Goal: Task Accomplishment & Management: Manage account settings

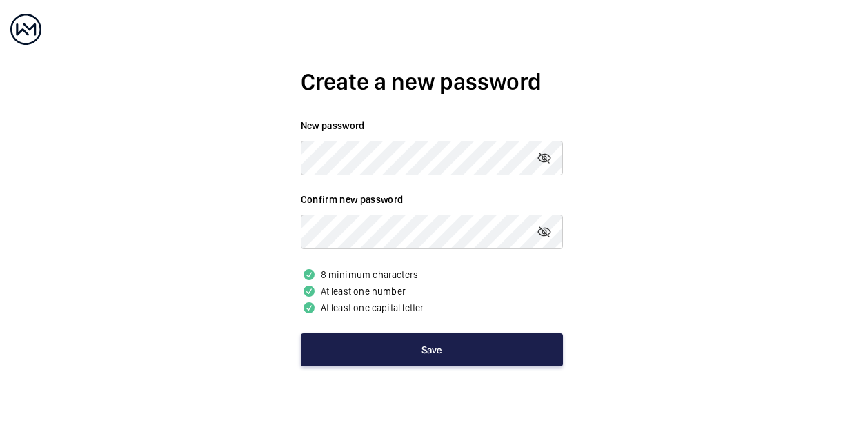
click at [467, 351] on button "Save" at bounding box center [432, 349] width 262 height 33
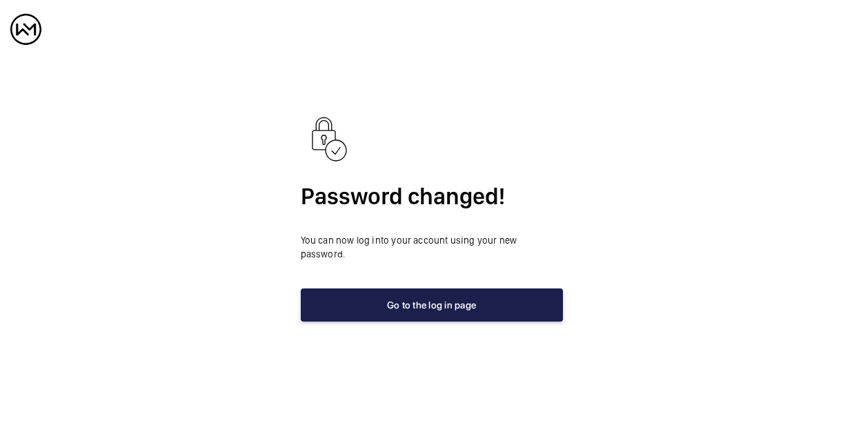
click at [395, 299] on button "Go to the log in page" at bounding box center [432, 304] width 262 height 33
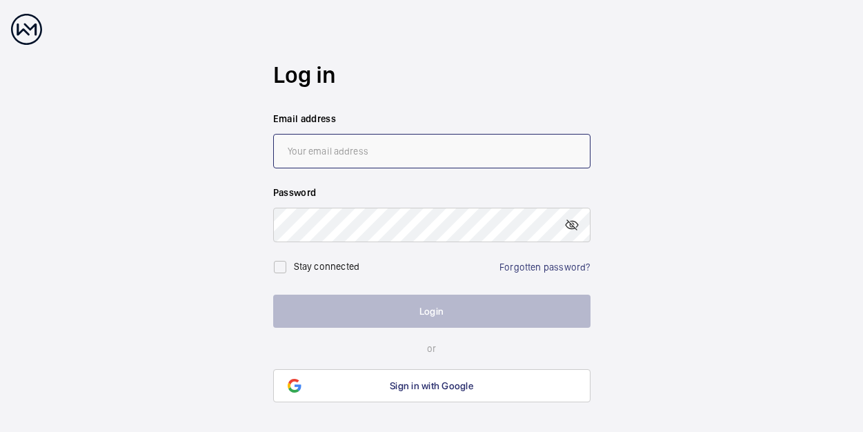
click at [372, 157] on input "email" at bounding box center [431, 151] width 317 height 34
type input "[PERSON_NAME][EMAIL_ADDRESS][PERSON_NAME][DOMAIN_NAME]"
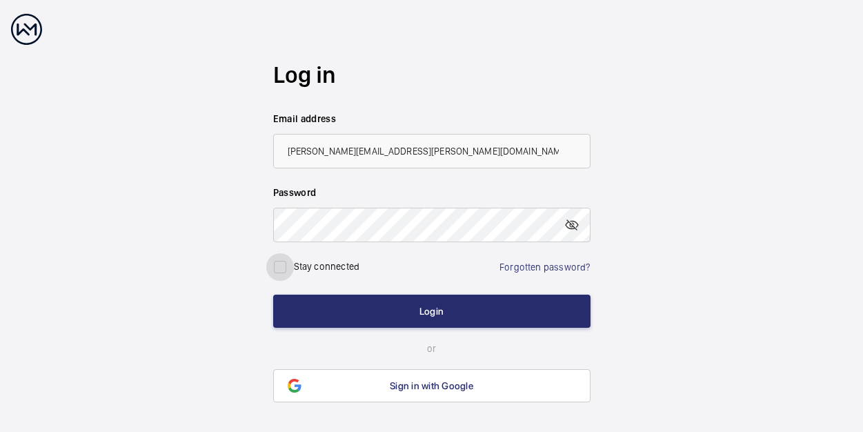
click at [284, 268] on input "checkbox" at bounding box center [280, 267] width 28 height 28
checkbox input "true"
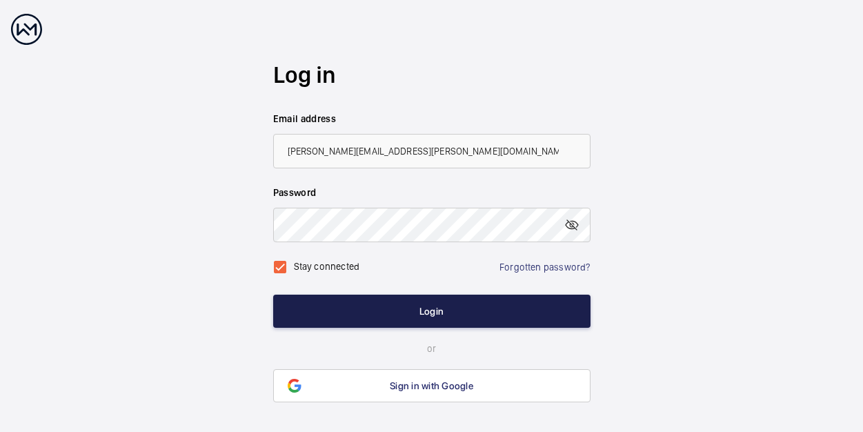
click at [397, 303] on button "Login" at bounding box center [431, 310] width 317 height 33
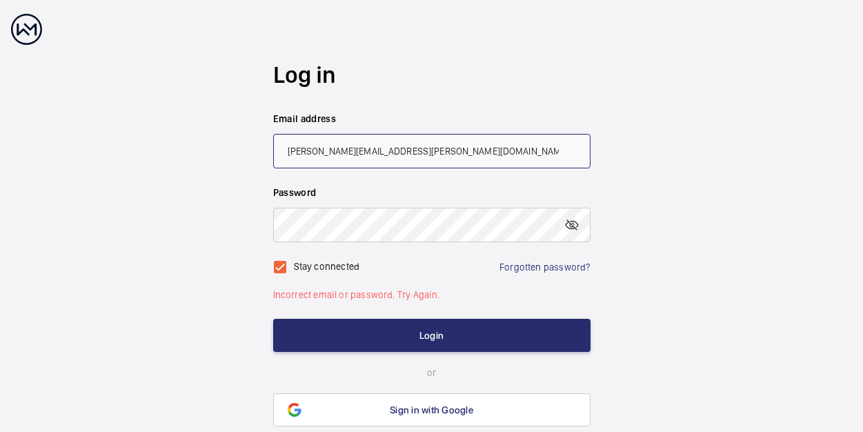
click at [454, 150] on input "[PERSON_NAME][EMAIL_ADDRESS][PERSON_NAME][DOMAIN_NAME]" at bounding box center [431, 151] width 317 height 34
click at [634, 290] on wm-front-auth-container "Log in Email address [PERSON_NAME][EMAIL_ADDRESS][PERSON_NAME][DOMAIN_NAME] Pas…" at bounding box center [431, 243] width 863 height 487
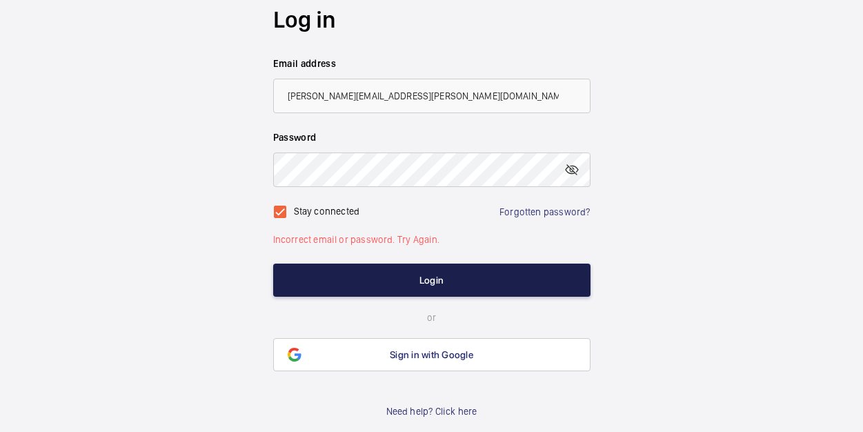
click at [414, 280] on button "Login" at bounding box center [431, 279] width 317 height 33
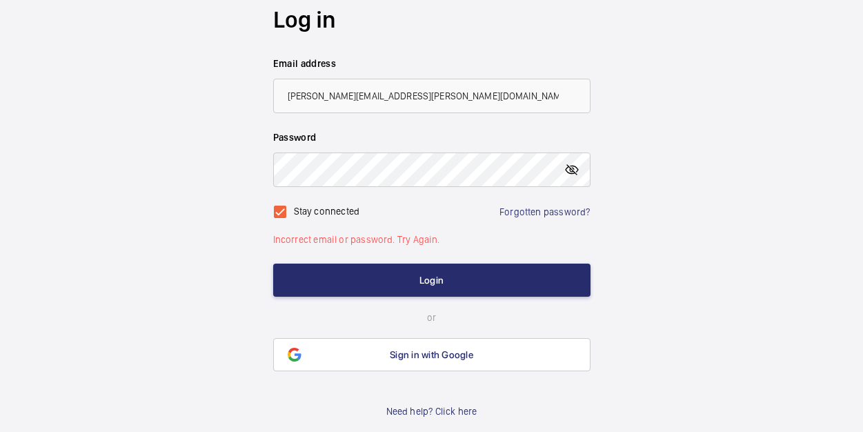
click at [567, 168] on mat-icon at bounding box center [571, 169] width 17 height 17
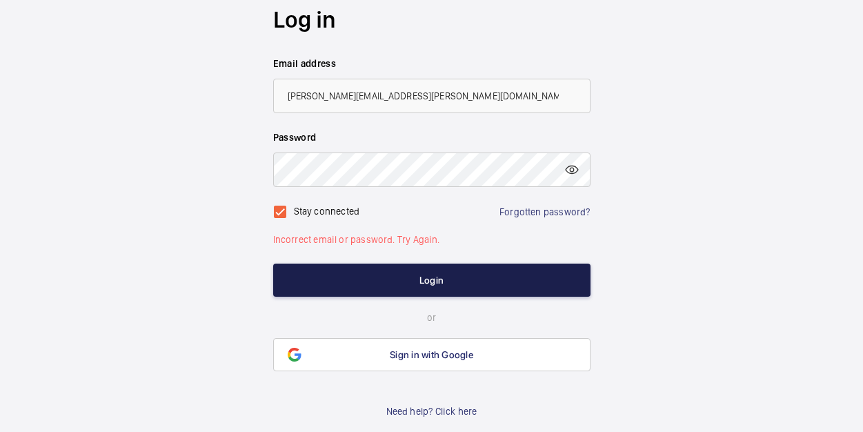
click at [406, 281] on button "Login" at bounding box center [431, 279] width 317 height 33
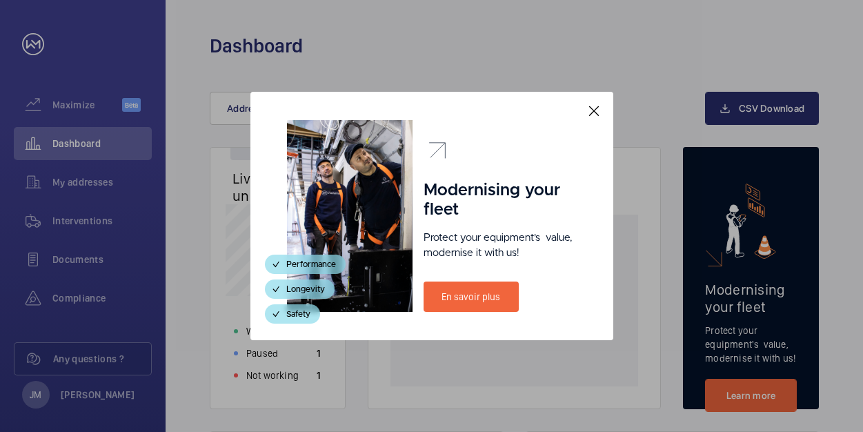
click at [592, 105] on mat-icon at bounding box center [593, 111] width 17 height 17
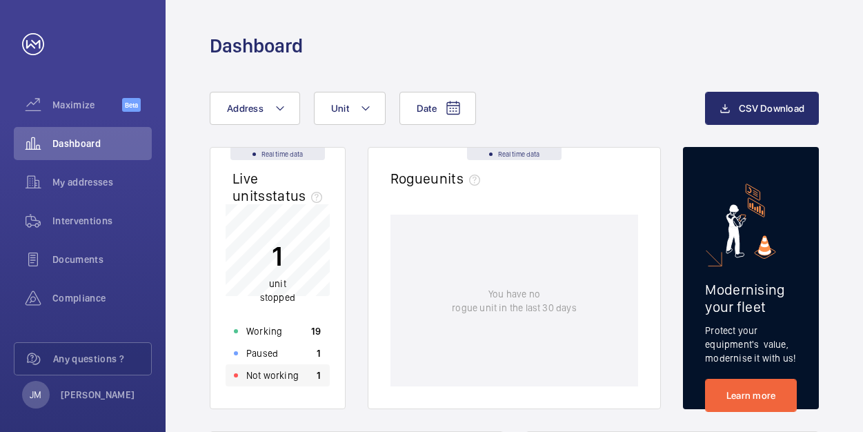
click at [294, 376] on p "Not working" at bounding box center [272, 375] width 52 height 14
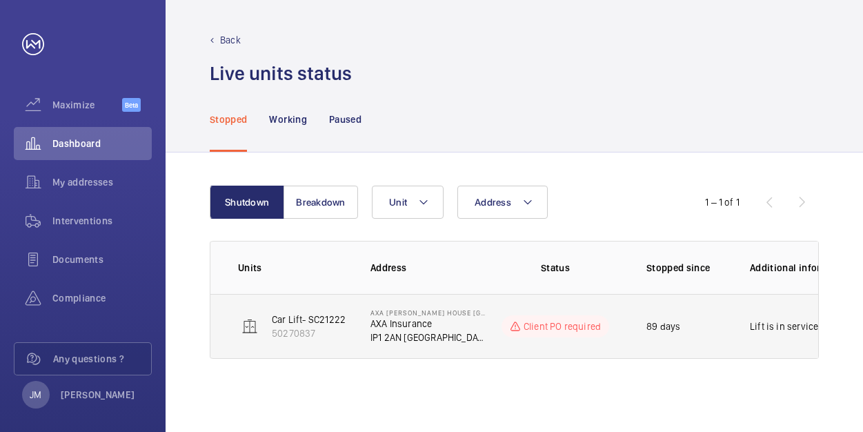
click at [552, 325] on p "Client PO required" at bounding box center [561, 326] width 77 height 14
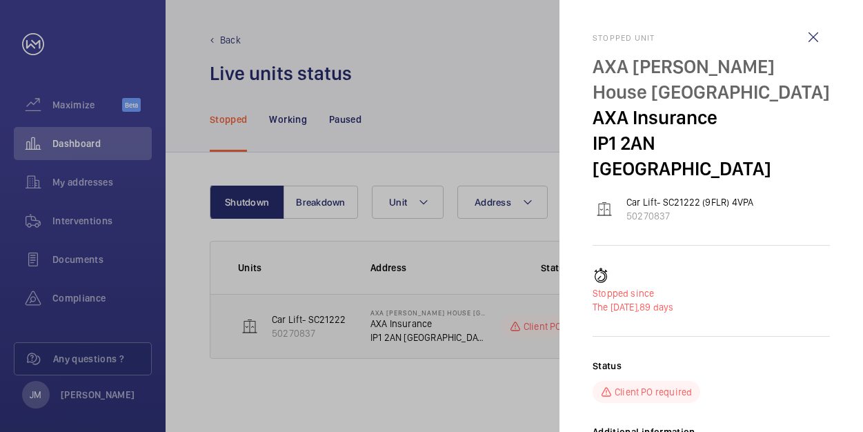
click at [552, 325] on div at bounding box center [431, 216] width 863 height 432
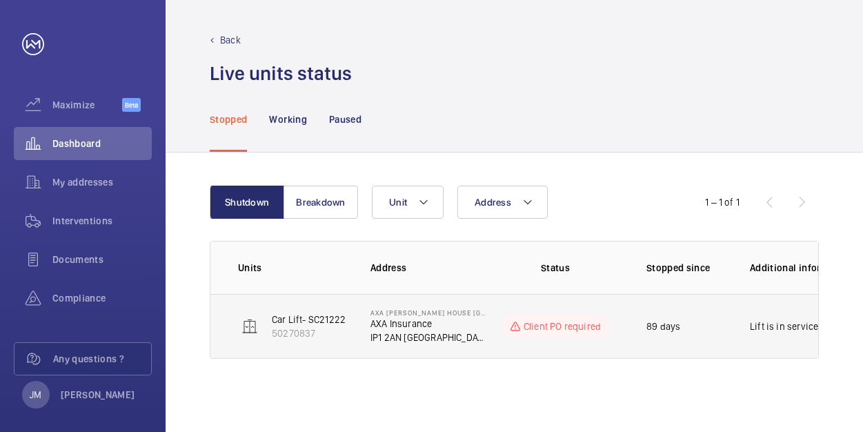
click at [322, 320] on p "Car Lift- SC21222 (9FLR) 4VPA" at bounding box center [335, 319] width 127 height 14
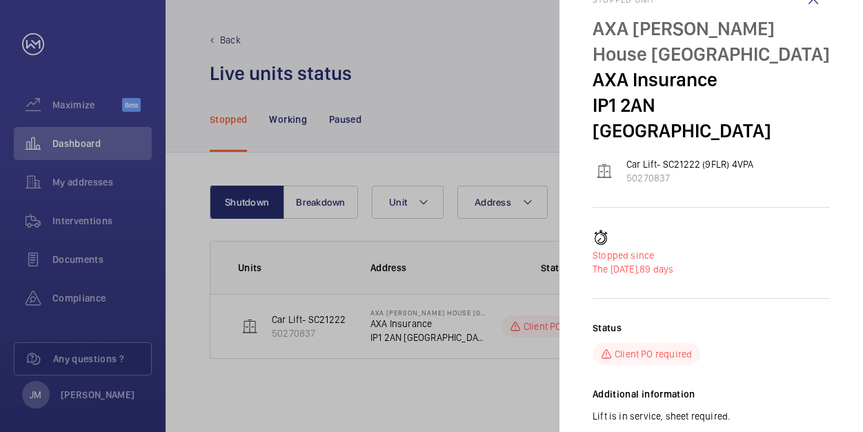
scroll to position [59, 0]
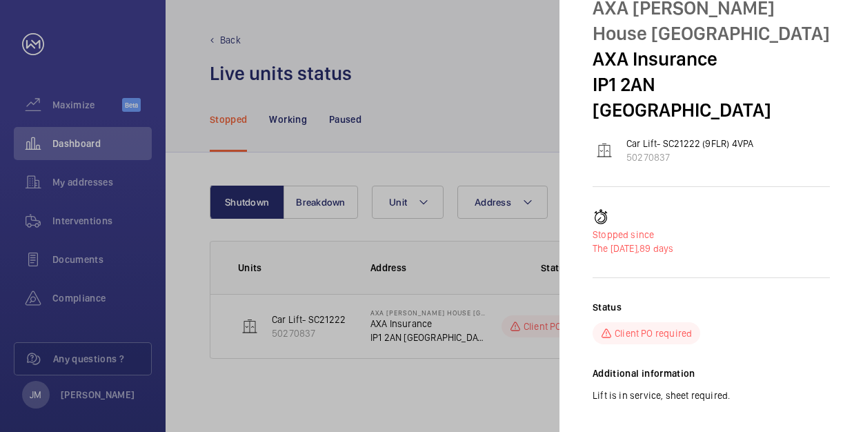
click at [520, 376] on div at bounding box center [431, 216] width 863 height 432
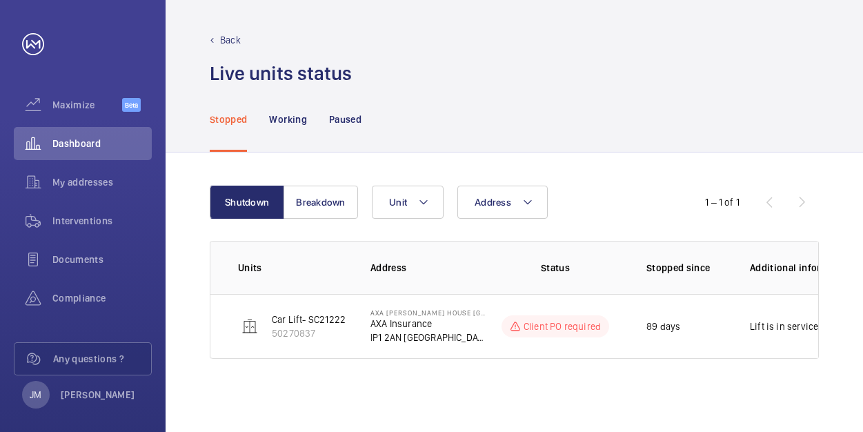
scroll to position [0, 0]
click at [305, 201] on button "Breakdown" at bounding box center [320, 201] width 74 height 33
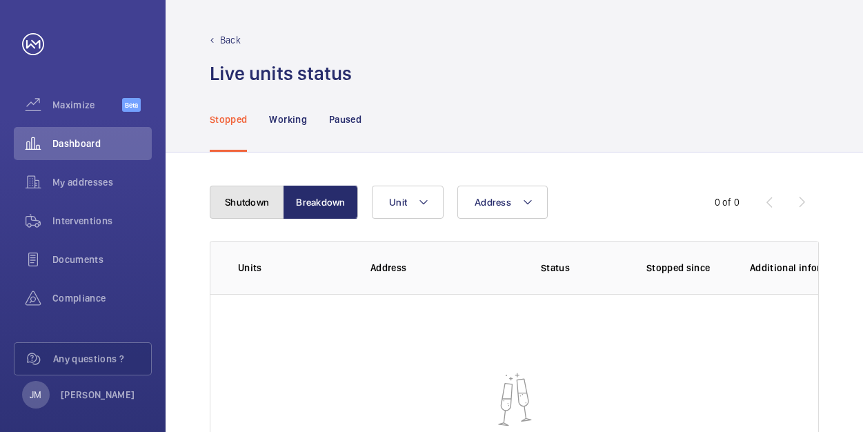
click at [265, 203] on button "Shutdown" at bounding box center [247, 201] width 74 height 33
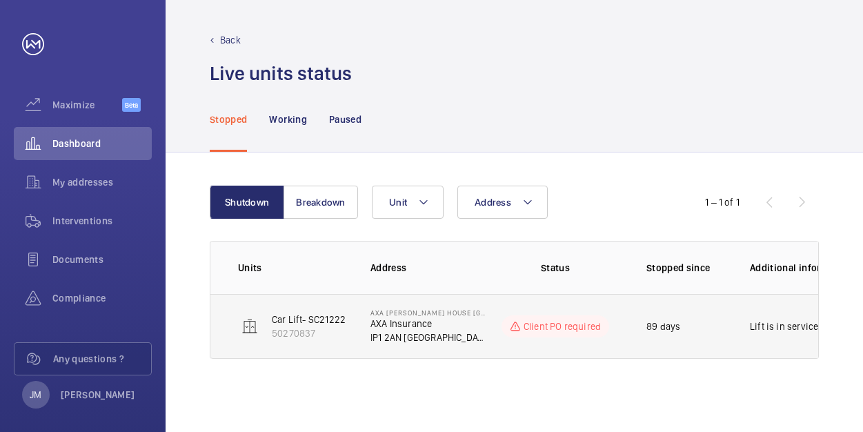
click at [316, 321] on p "Car Lift- SC21222 (9FLR) 4VPA" at bounding box center [335, 319] width 127 height 14
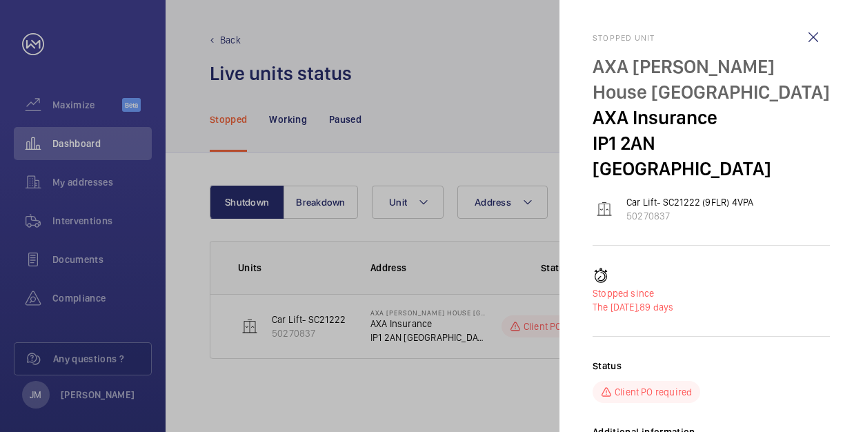
click at [652, 195] on p "Car Lift- SC21222 (9FLR) 4VPA" at bounding box center [689, 202] width 127 height 14
click at [605, 201] on img at bounding box center [604, 209] width 17 height 17
click at [646, 209] on p "50270837" at bounding box center [689, 216] width 127 height 14
click at [642, 209] on p "50270837" at bounding box center [689, 216] width 127 height 14
click at [819, 38] on wm-front-icon-button at bounding box center [812, 37] width 33 height 33
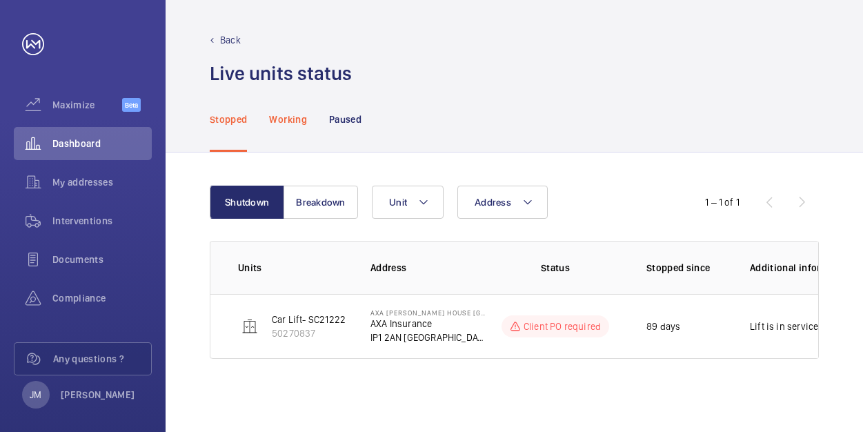
click at [305, 120] on p "Working" at bounding box center [287, 119] width 37 height 14
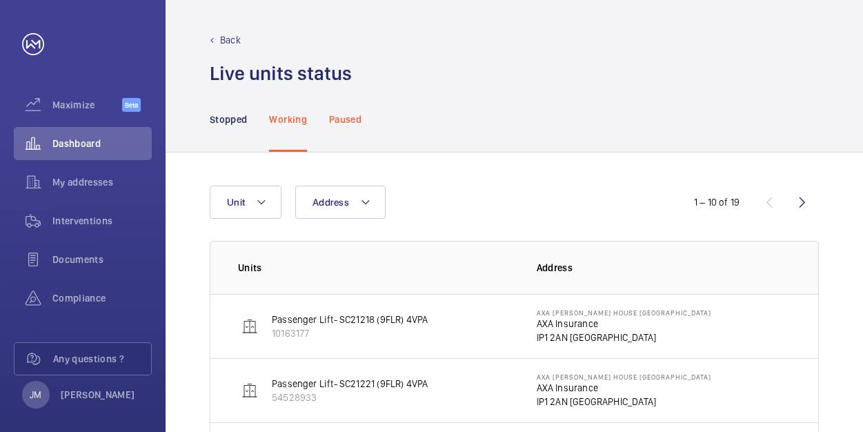
click at [350, 124] on p "Paused" at bounding box center [345, 119] width 32 height 14
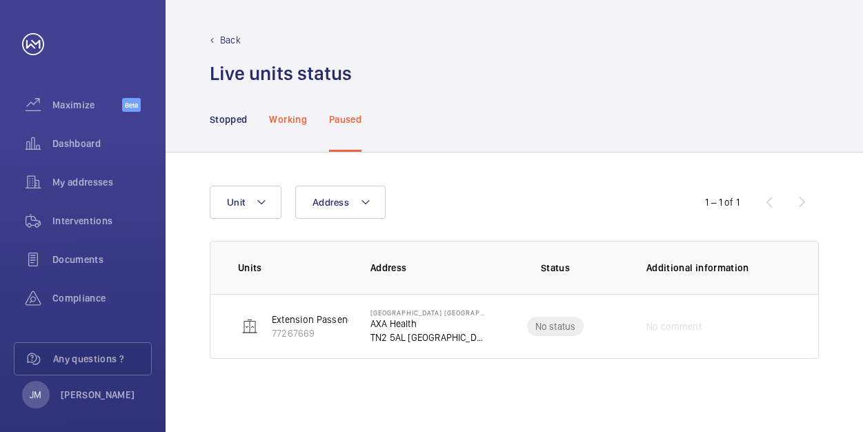
click at [285, 127] on div "Working" at bounding box center [287, 119] width 37 height 66
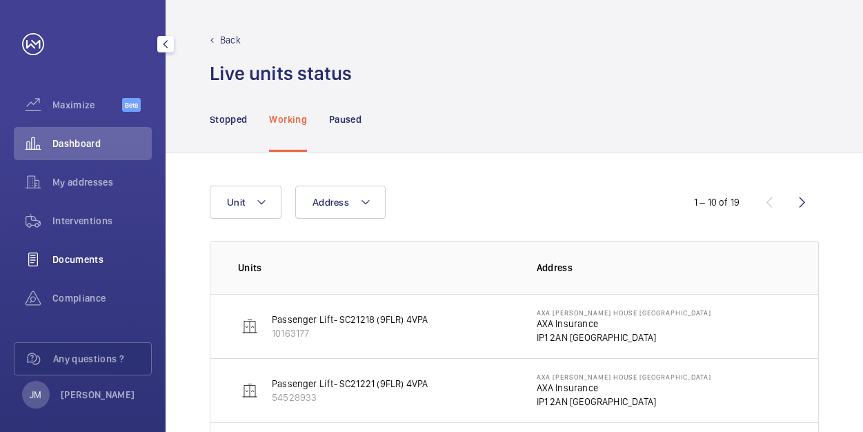
click at [77, 261] on span "Documents" at bounding box center [101, 259] width 99 height 14
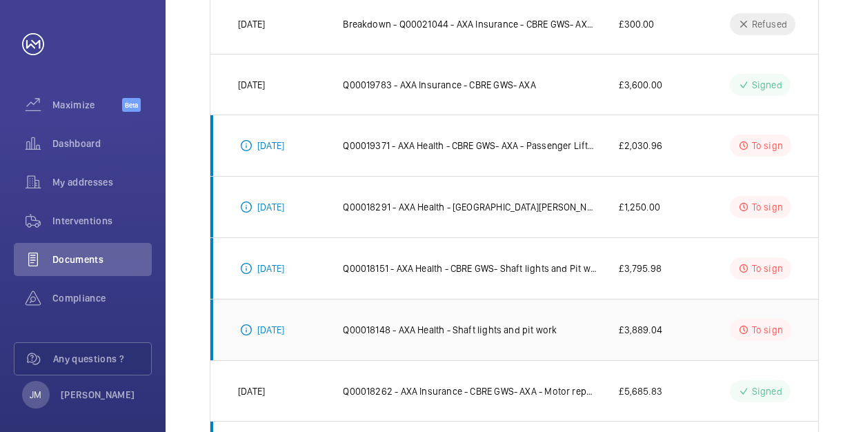
scroll to position [204, 0]
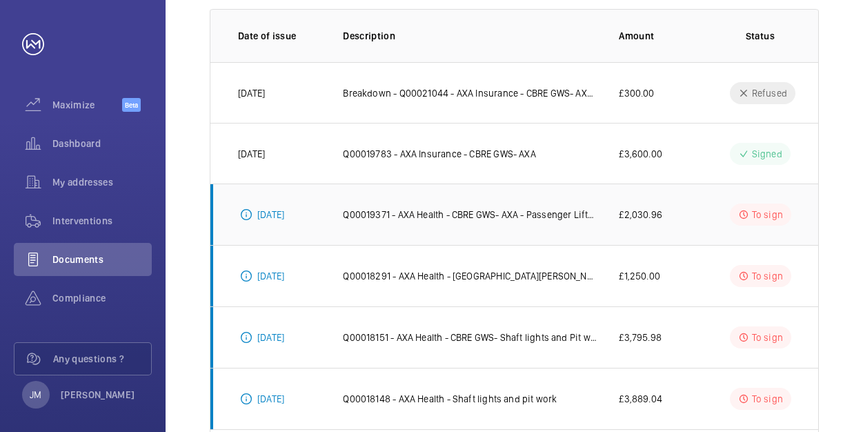
click at [443, 211] on p "Q00019371 - AXA Health - CBRE GWS- AXA - Passenger Lift- SC22112 (7FLR) 4VPA" at bounding box center [470, 215] width 254 height 14
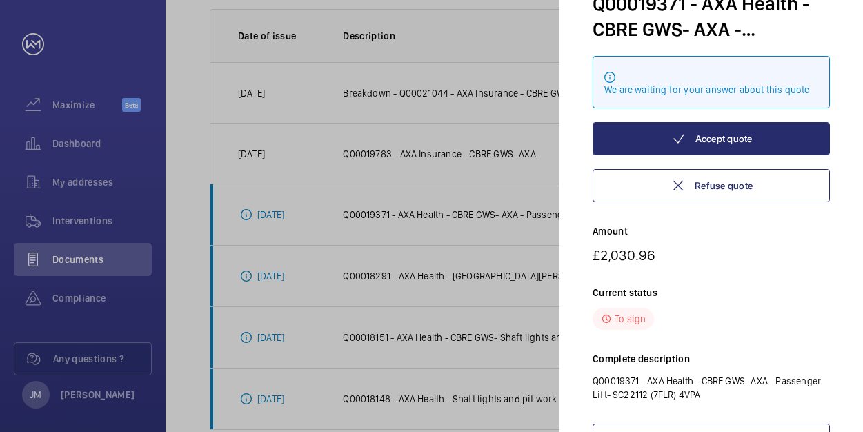
scroll to position [165, 0]
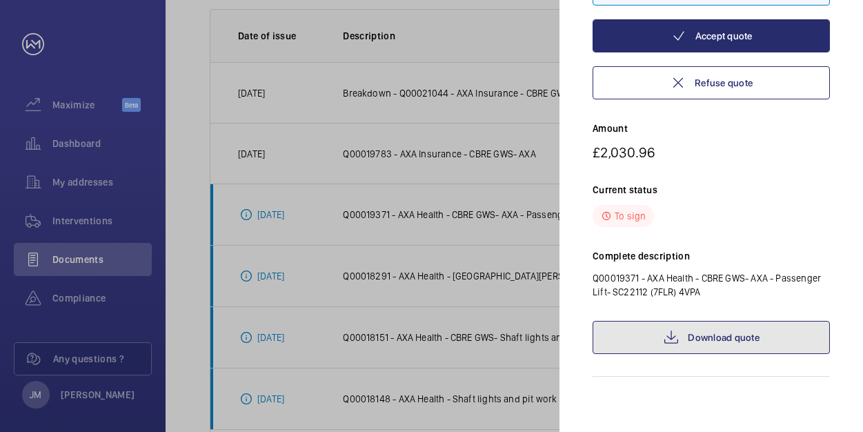
click at [725, 339] on link "Download quote" at bounding box center [710, 337] width 237 height 33
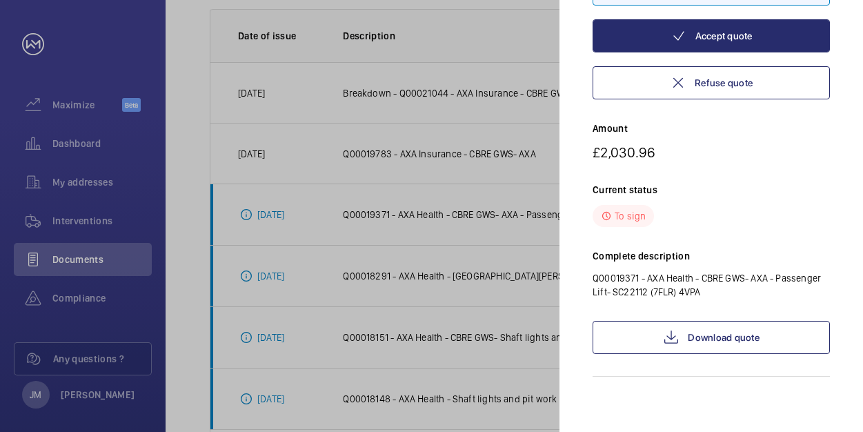
click at [411, 283] on div at bounding box center [431, 216] width 863 height 432
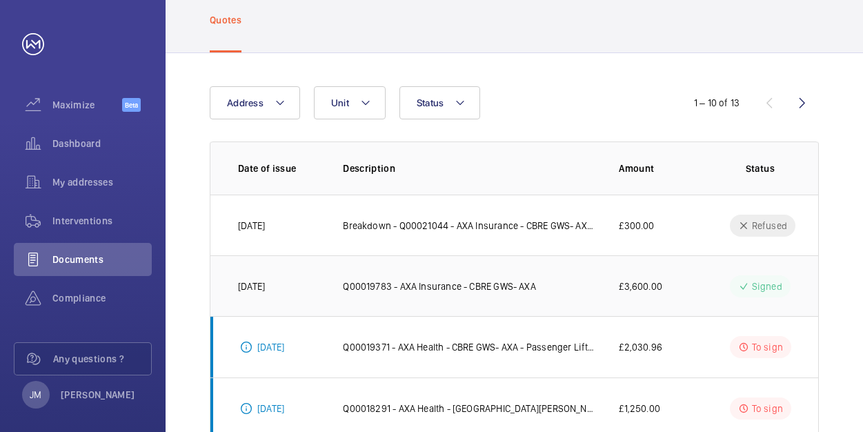
scroll to position [66, 0]
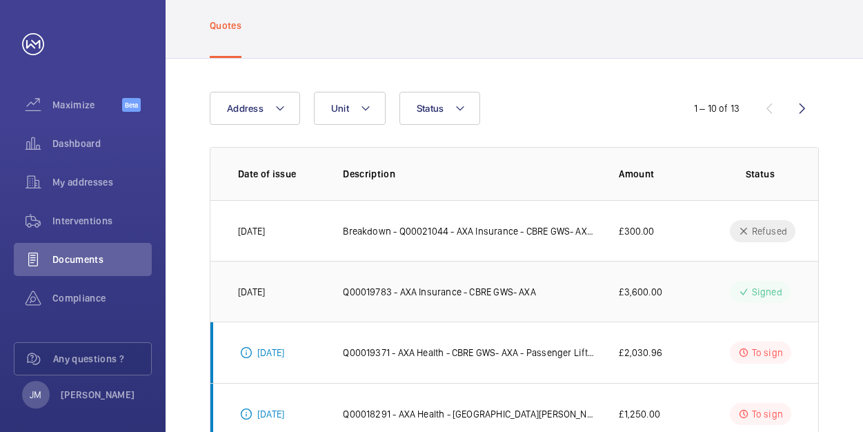
click at [461, 292] on p "Q00019783 - AXA Insurance - CBRE GWS- AXA" at bounding box center [439, 292] width 192 height 14
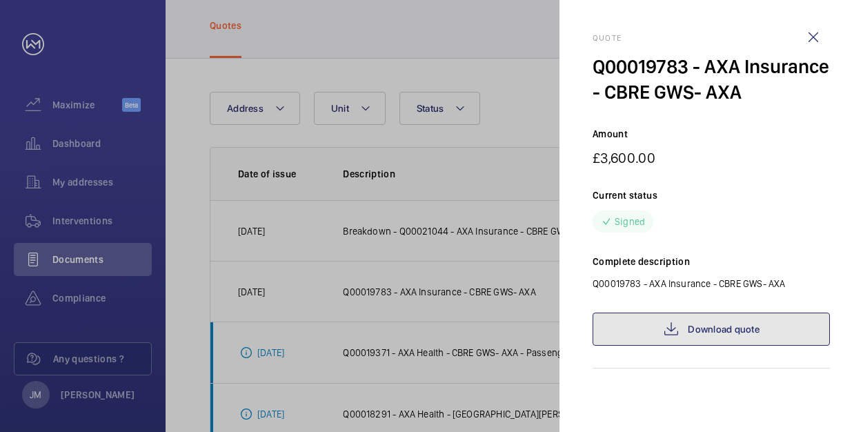
click at [703, 329] on link "Download quote" at bounding box center [710, 328] width 237 height 33
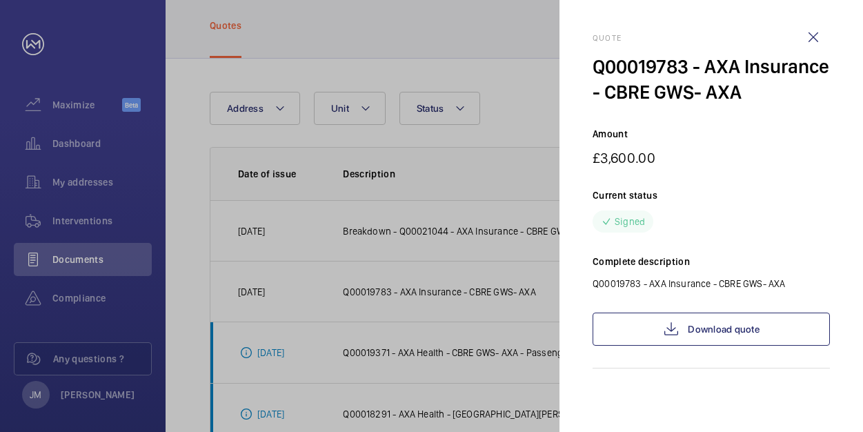
click at [445, 161] on div at bounding box center [431, 216] width 863 height 432
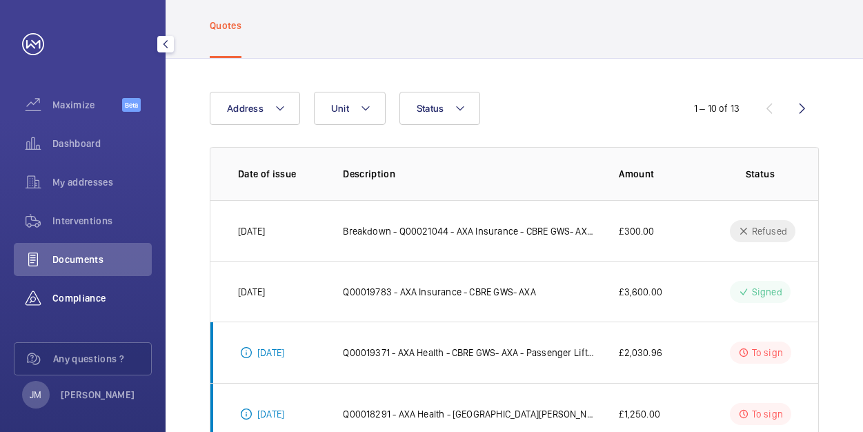
click at [88, 305] on div "Compliance" at bounding box center [83, 297] width 138 height 33
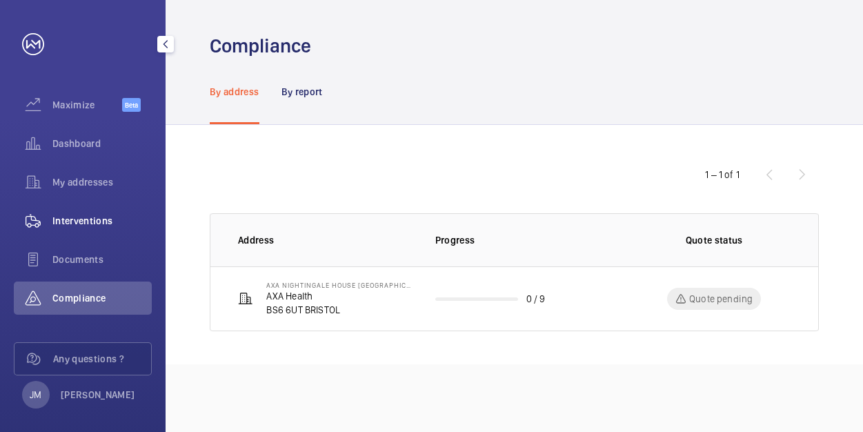
click at [83, 223] on span "Interventions" at bounding box center [101, 221] width 99 height 14
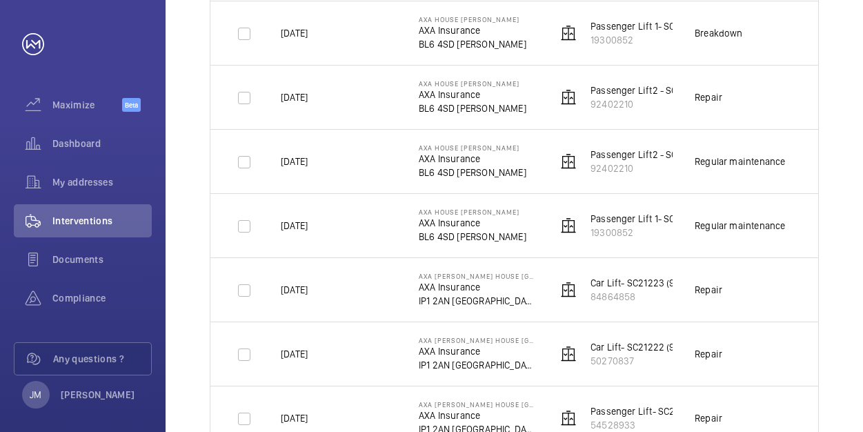
scroll to position [345, 0]
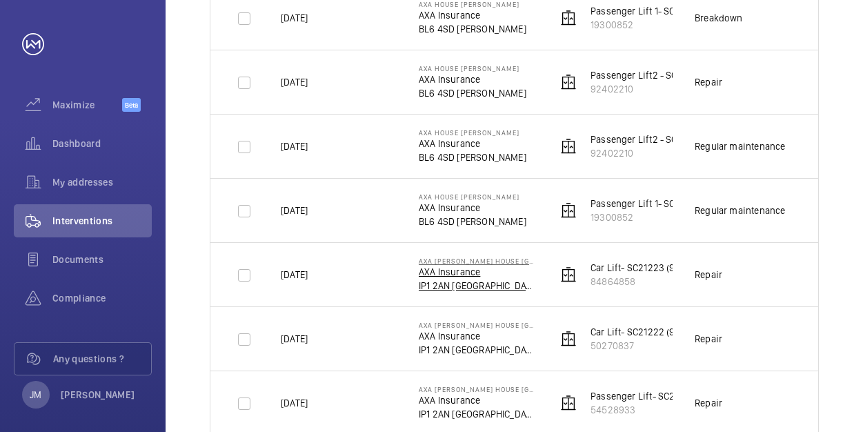
click at [456, 277] on p "AXA Insurance" at bounding box center [477, 272] width 116 height 14
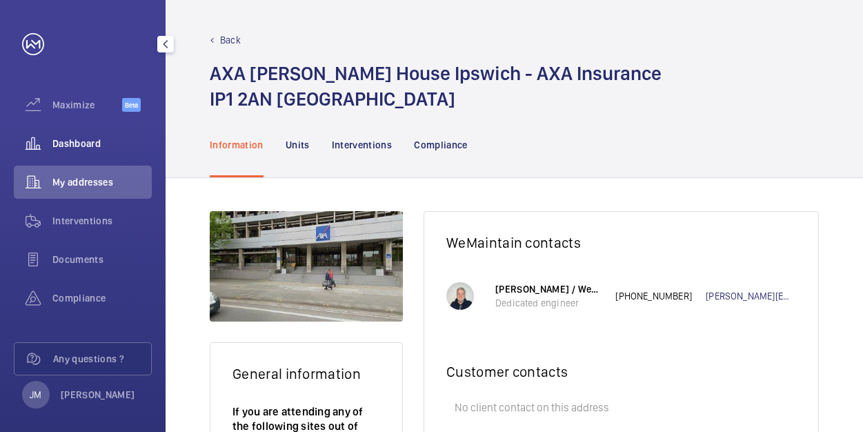
click at [73, 148] on span "Dashboard" at bounding box center [101, 144] width 99 height 14
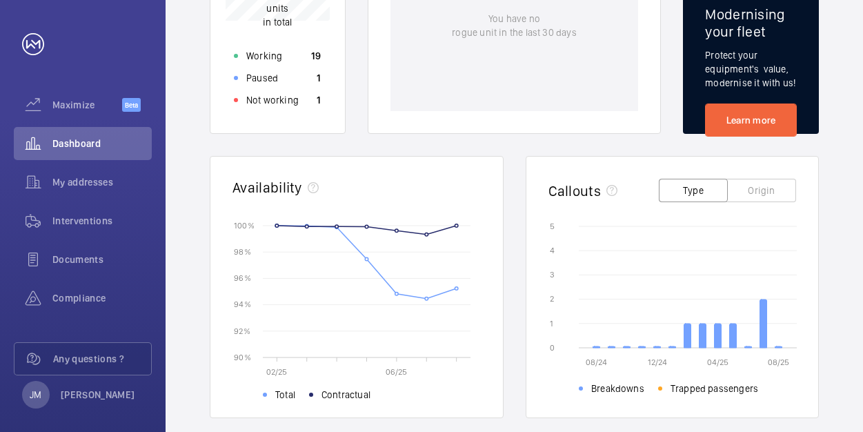
scroll to position [276, 0]
click at [752, 194] on button "Origin" at bounding box center [761, 189] width 69 height 23
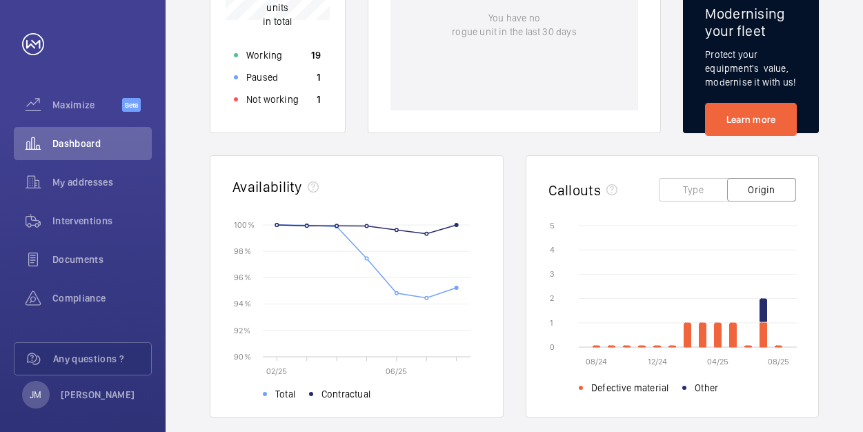
click at [685, 197] on button "Type" at bounding box center [692, 189] width 69 height 23
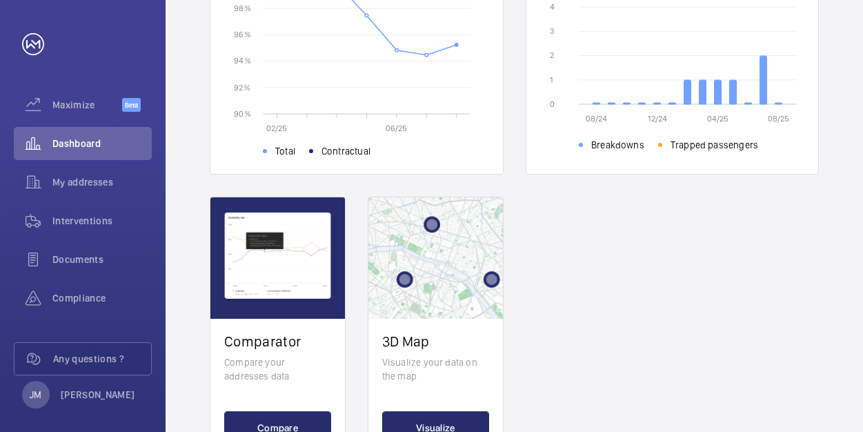
scroll to position [578, 0]
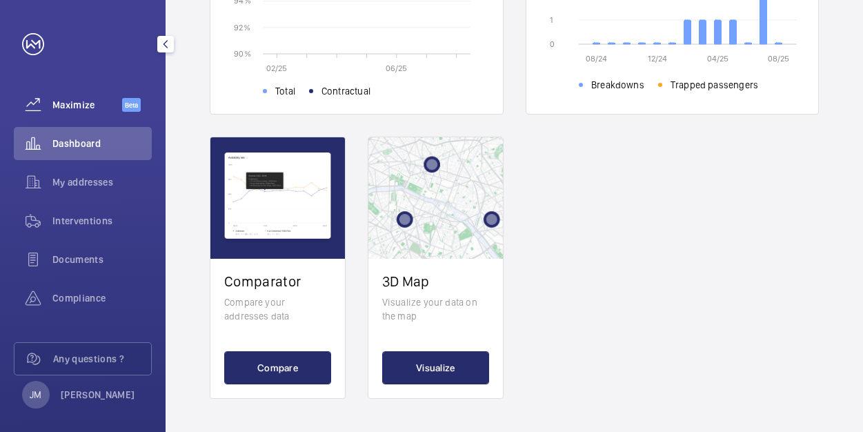
click at [79, 105] on span "Maximize" at bounding box center [87, 105] width 70 height 14
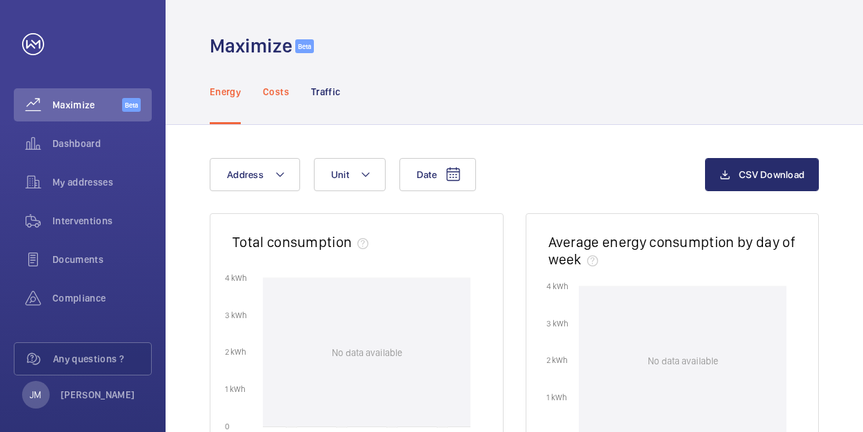
click at [264, 99] on div "Costs" at bounding box center [276, 92] width 26 height 66
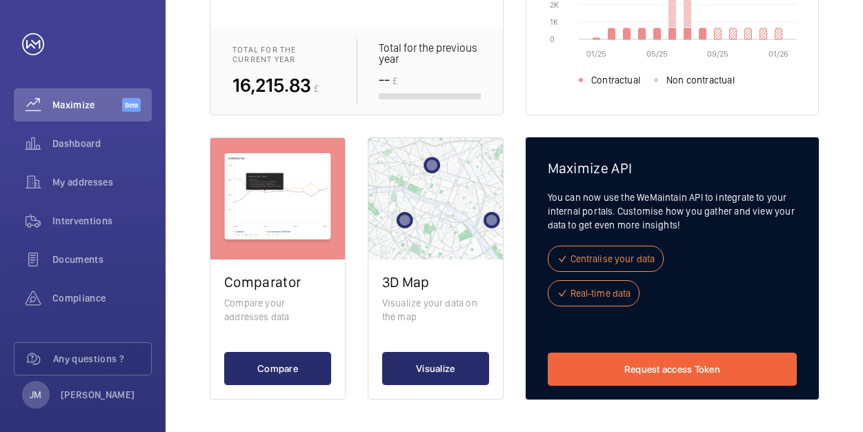
scroll to position [361, 0]
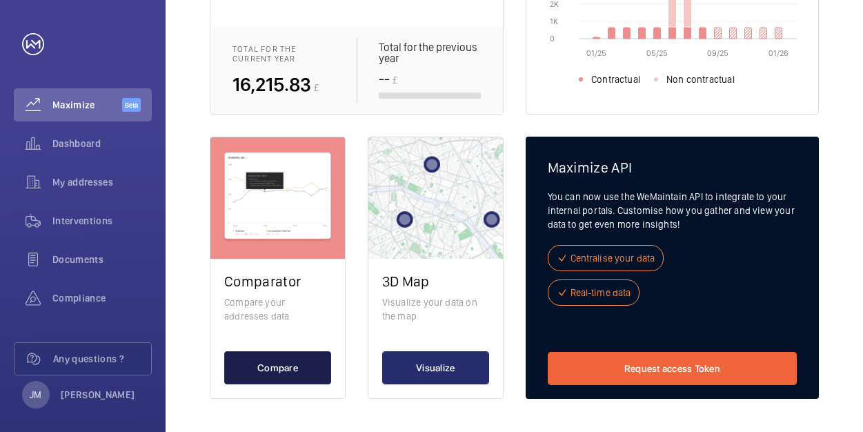
click at [288, 373] on button "Compare" at bounding box center [277, 367] width 107 height 33
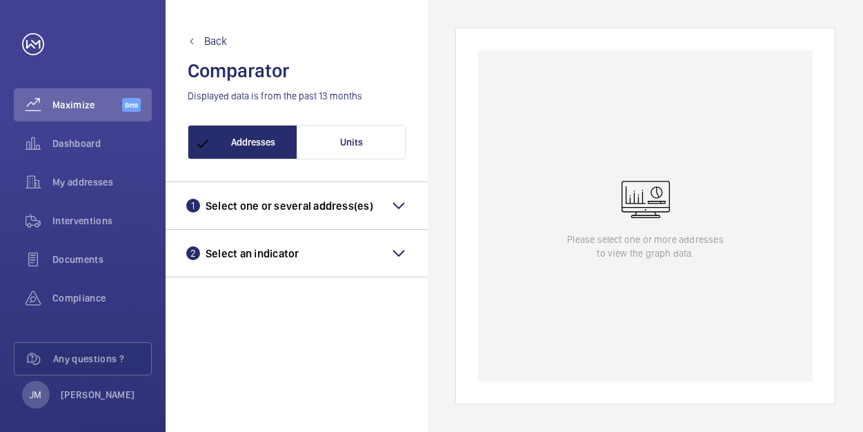
click at [237, 206] on h3 "1 Select one or several address(es)" at bounding box center [279, 206] width 187 height 14
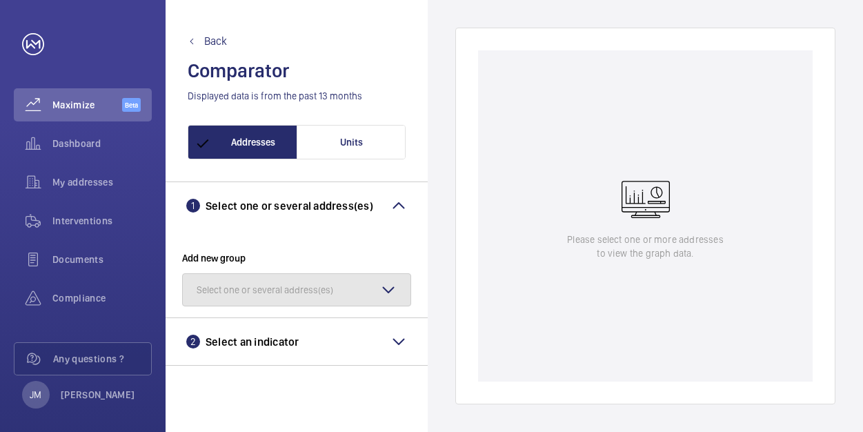
click at [302, 278] on button "Select one or several address(es)" at bounding box center [296, 289] width 229 height 33
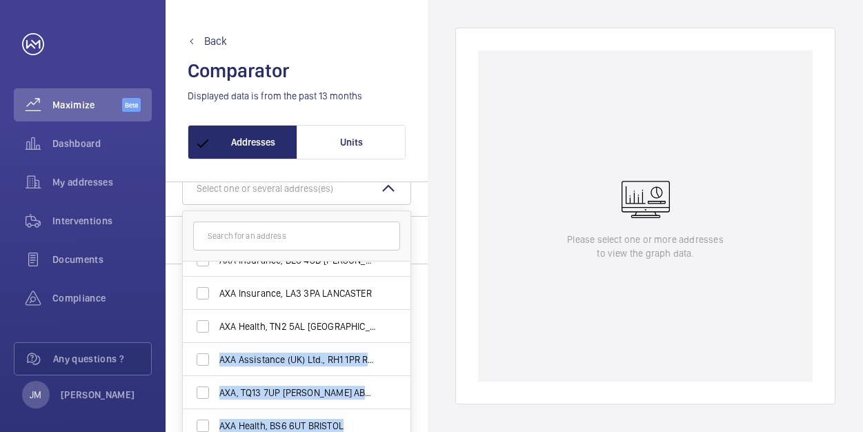
scroll to position [179, 0]
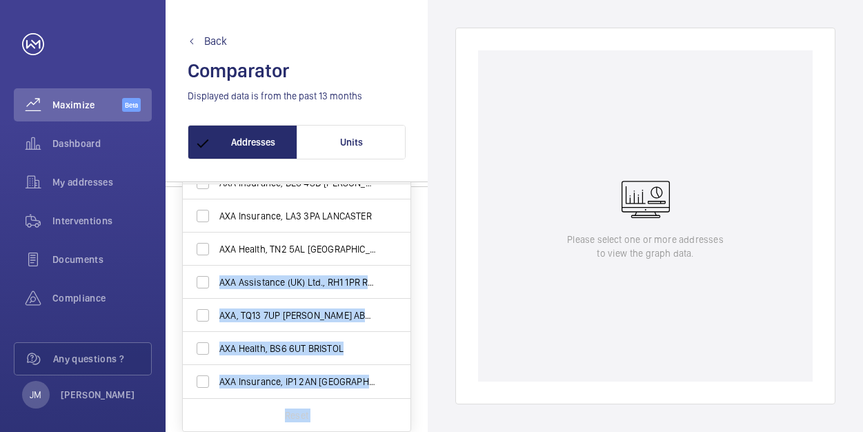
drag, startPoint x: 410, startPoint y: 414, endPoint x: 415, endPoint y: 444, distance: 30.0
click at [415, 431] on html "Your request has been sent. We will contact you soon. Maximize Beta Dashboard M…" at bounding box center [431, 216] width 863 height 432
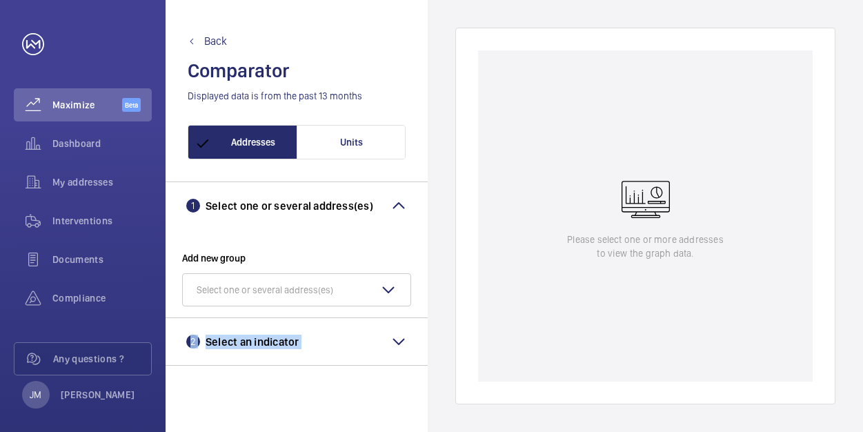
drag, startPoint x: 415, startPoint y: 444, endPoint x: 399, endPoint y: 202, distance: 242.5
click at [399, 202] on mat-icon at bounding box center [398, 205] width 17 height 17
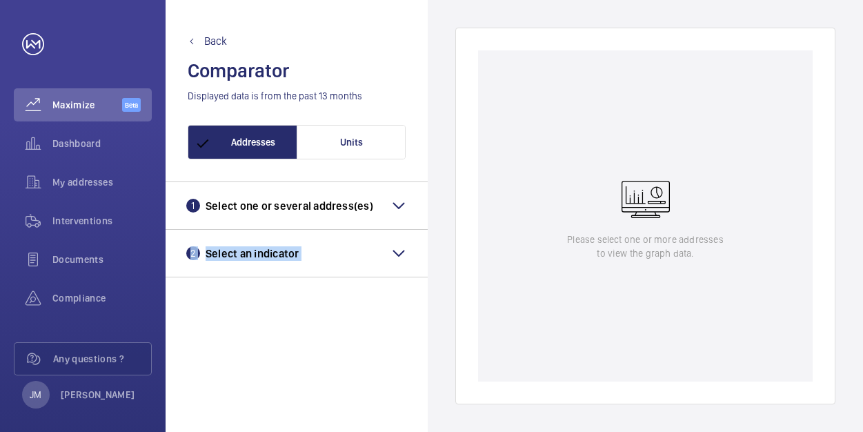
click at [399, 202] on mat-icon at bounding box center [398, 205] width 17 height 17
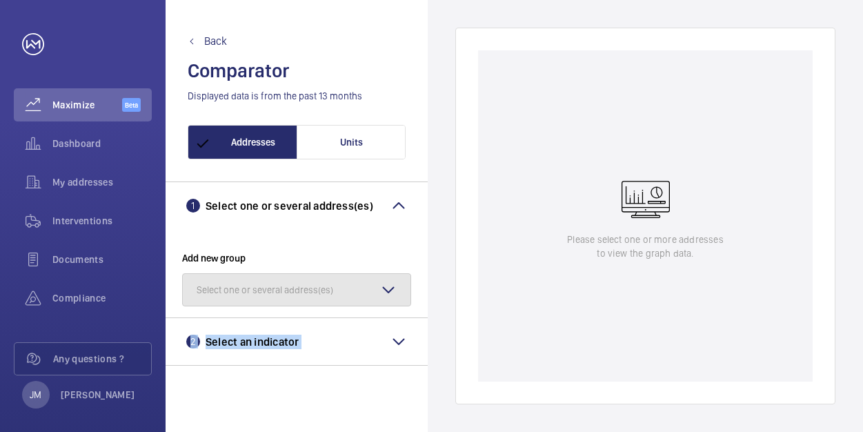
click at [392, 287] on mat-icon "button" at bounding box center [388, 289] width 17 height 17
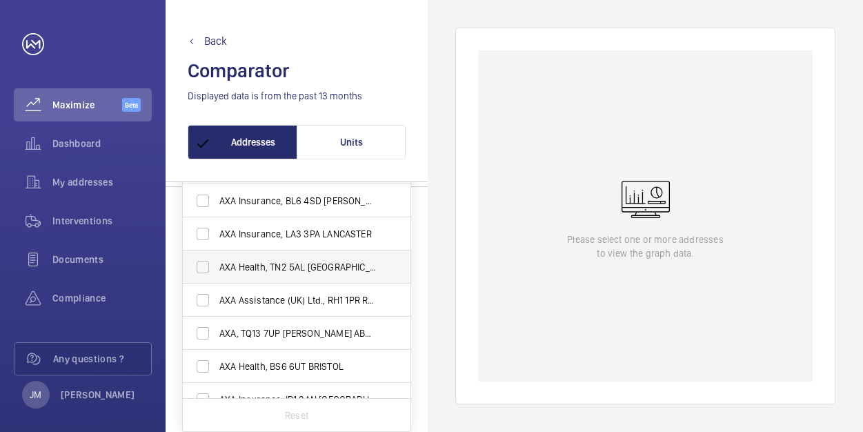
scroll to position [18, 0]
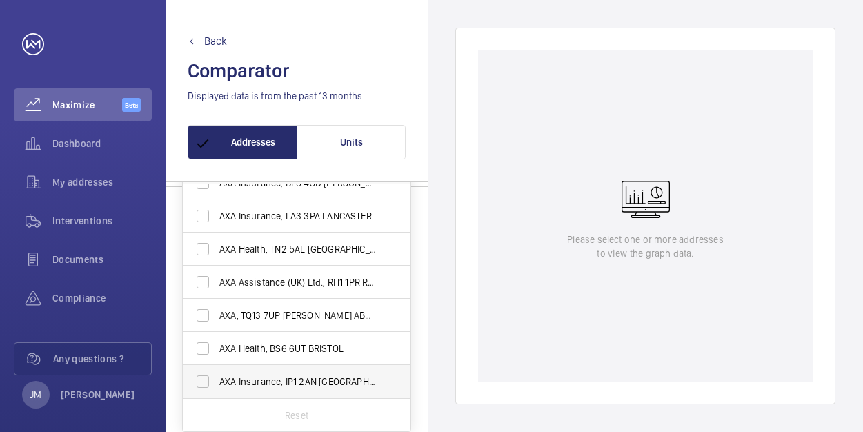
click at [301, 382] on span "AXA Insurance, IP1 2AN [GEOGRAPHIC_DATA]" at bounding box center [297, 381] width 157 height 14
click at [217, 382] on input "AXA Insurance, IP1 2AN [GEOGRAPHIC_DATA]" at bounding box center [203, 382] width 28 height 28
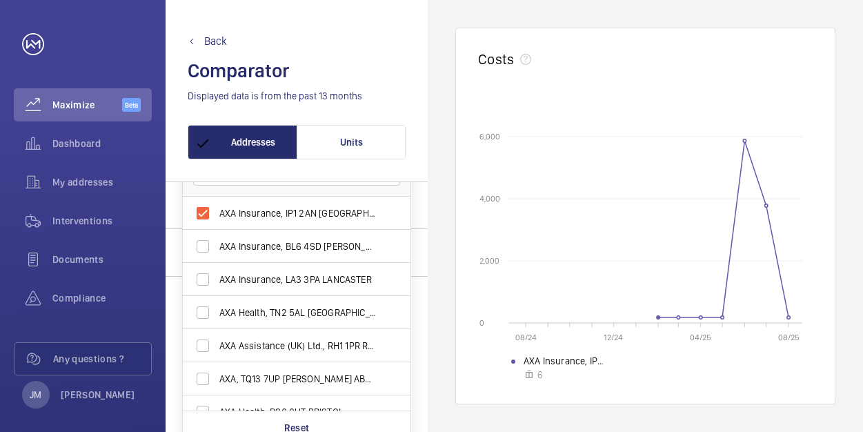
click at [438, 265] on div "Costs 08/24 12/24 04/25 08/25 0 0 2,000 2,000 4,000 4,000 6,000 6,000 AXA Insur…" at bounding box center [644, 216] width 435 height 432
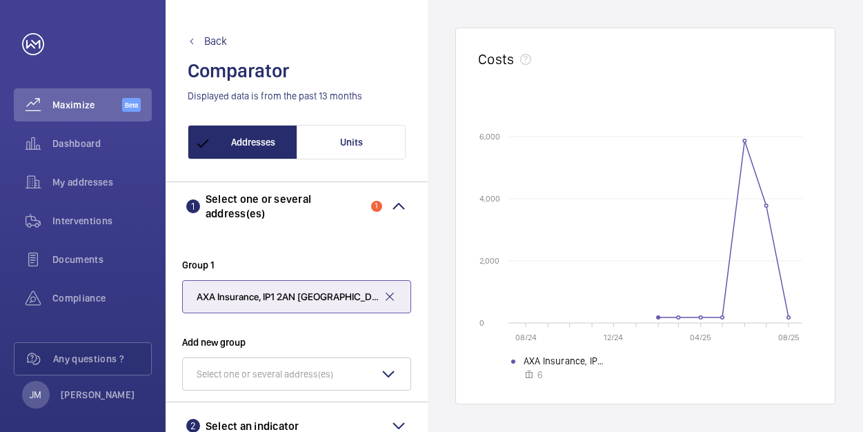
scroll to position [0, 0]
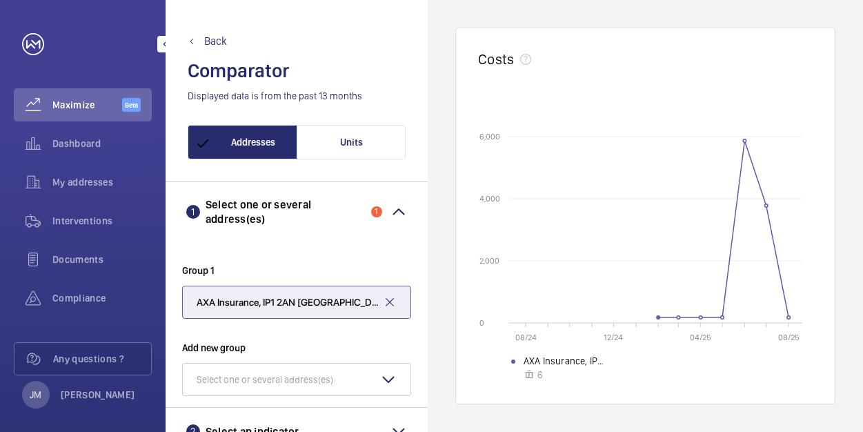
click at [89, 48] on div at bounding box center [87, 44] width 130 height 22
click at [198, 41] on mat-icon at bounding box center [191, 41] width 17 height 8
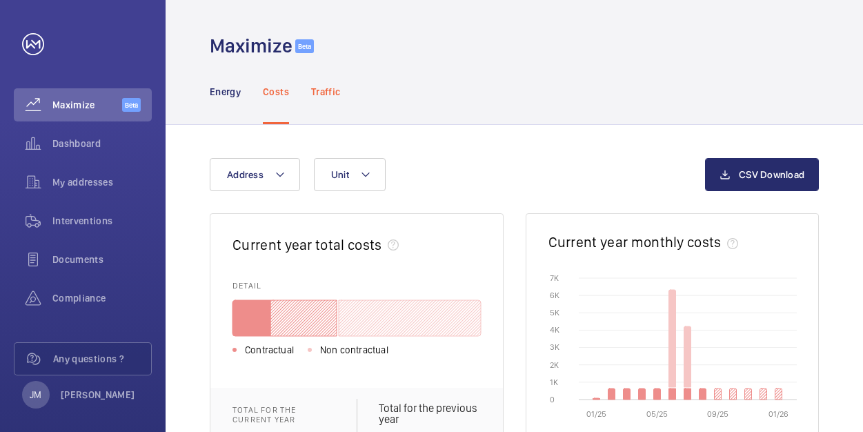
click at [331, 91] on p "Traffic" at bounding box center [325, 92] width 29 height 14
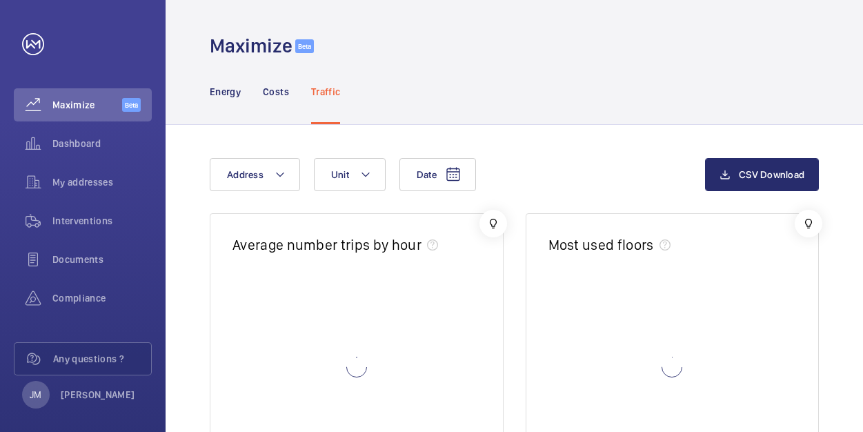
drag, startPoint x: 330, startPoint y: 94, endPoint x: 507, endPoint y: 48, distance: 183.3
click at [507, 48] on div "Maximize Beta" at bounding box center [513, 29] width 697 height 59
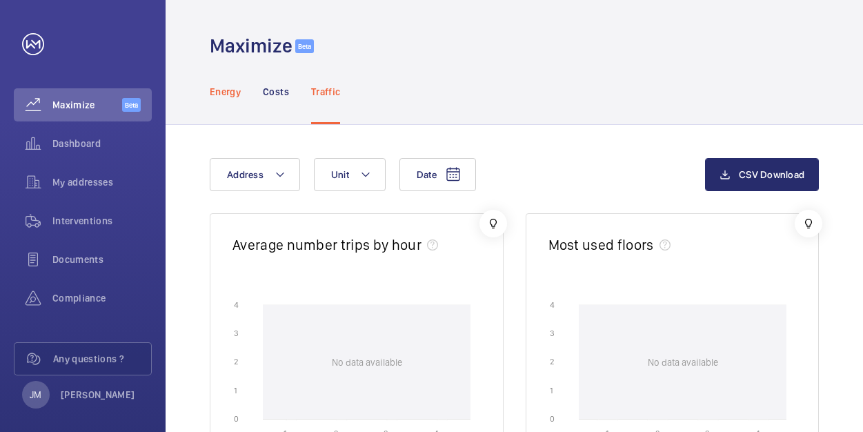
click at [215, 93] on p "Energy" at bounding box center [225, 92] width 31 height 14
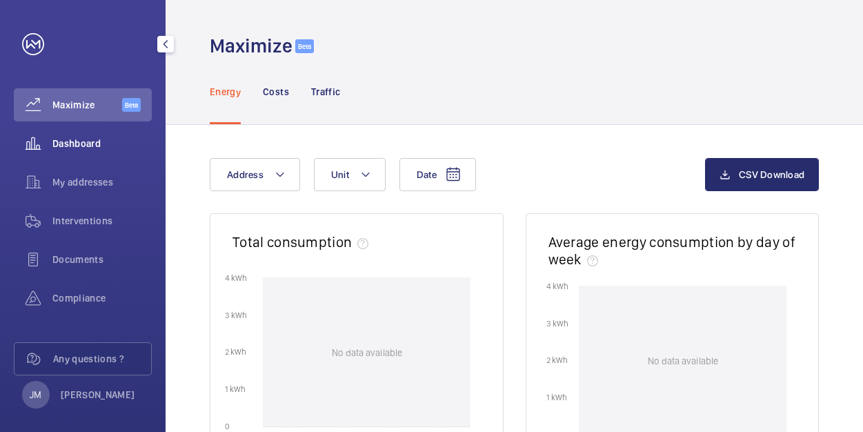
click at [77, 156] on div "Dashboard" at bounding box center [83, 143] width 138 height 33
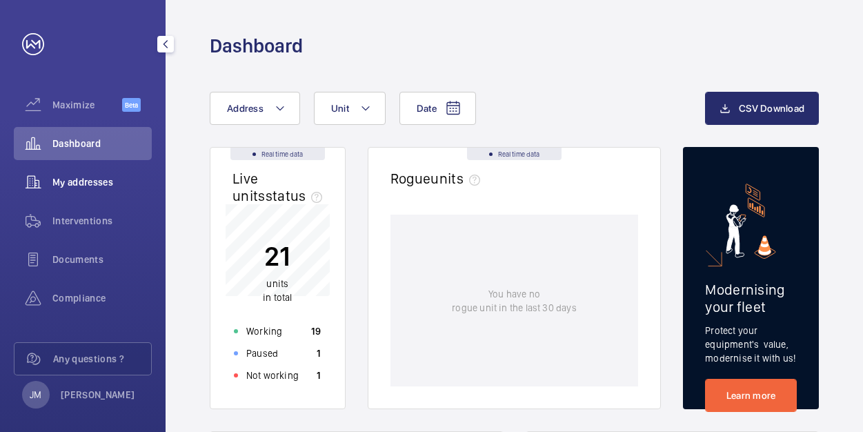
click at [67, 181] on span "My addresses" at bounding box center [101, 182] width 99 height 14
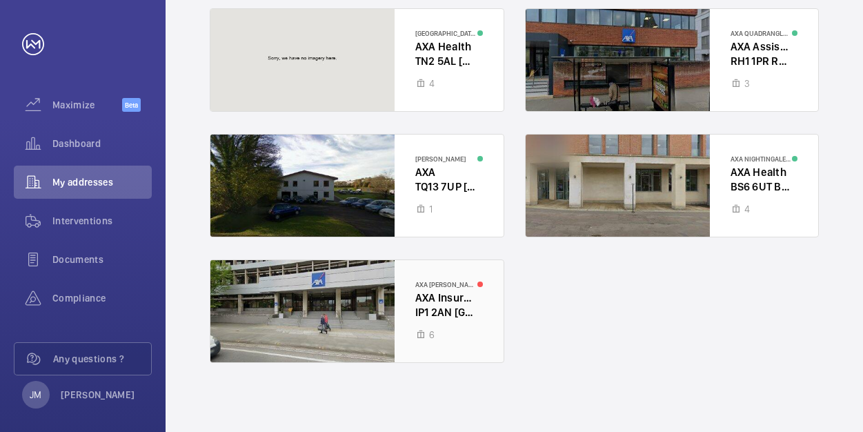
click at [412, 308] on div at bounding box center [356, 311] width 293 height 102
